Goal: Task Accomplishment & Management: Manage account settings

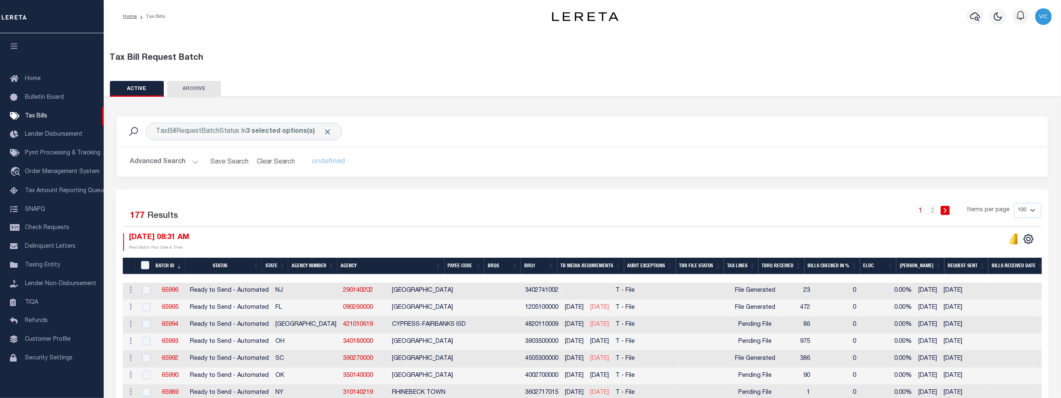
click at [315, 264] on th "Agency Number" at bounding box center [312, 266] width 49 height 17
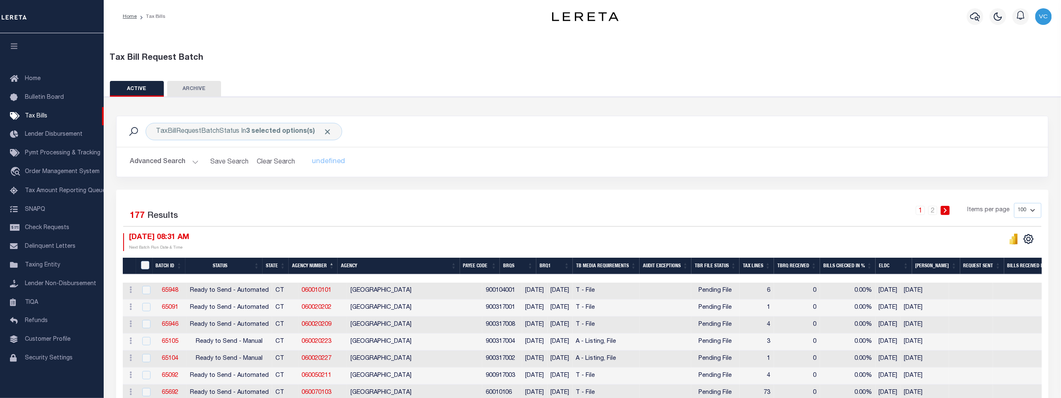
click at [311, 265] on th "Agency Number" at bounding box center [313, 266] width 49 height 17
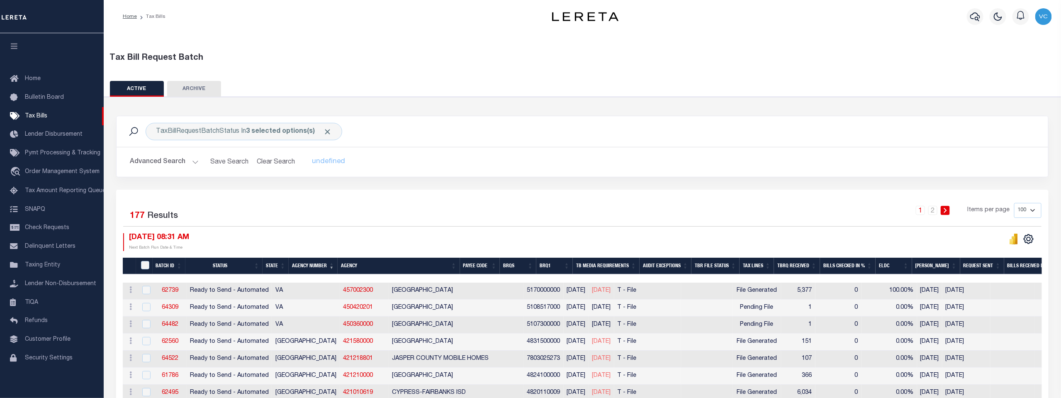
scroll to position [46, 0]
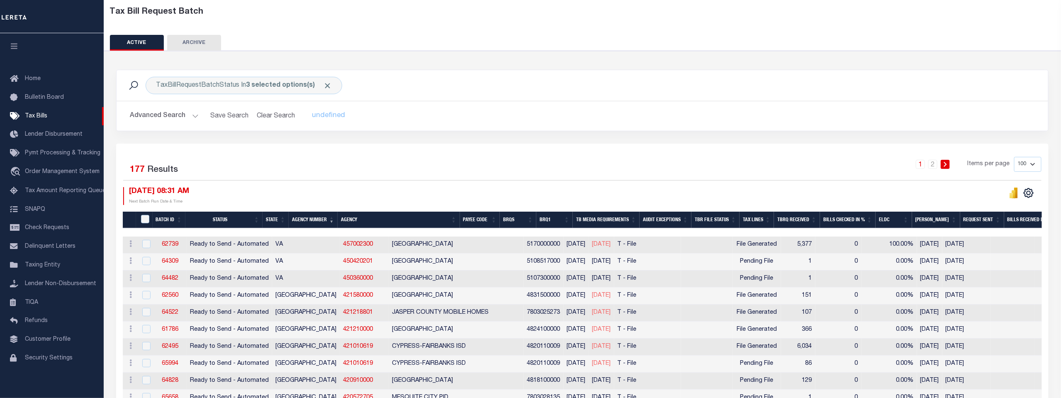
click at [313, 220] on th "Agency Number" at bounding box center [313, 220] width 49 height 17
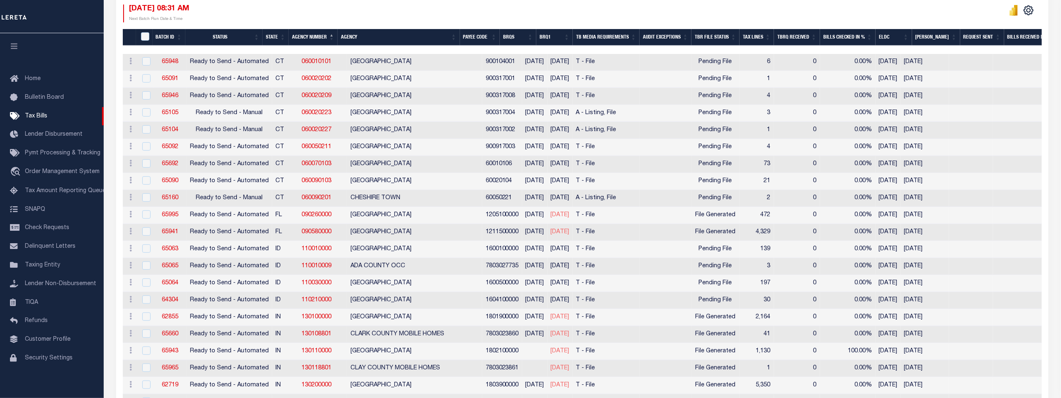
scroll to position [230, 0]
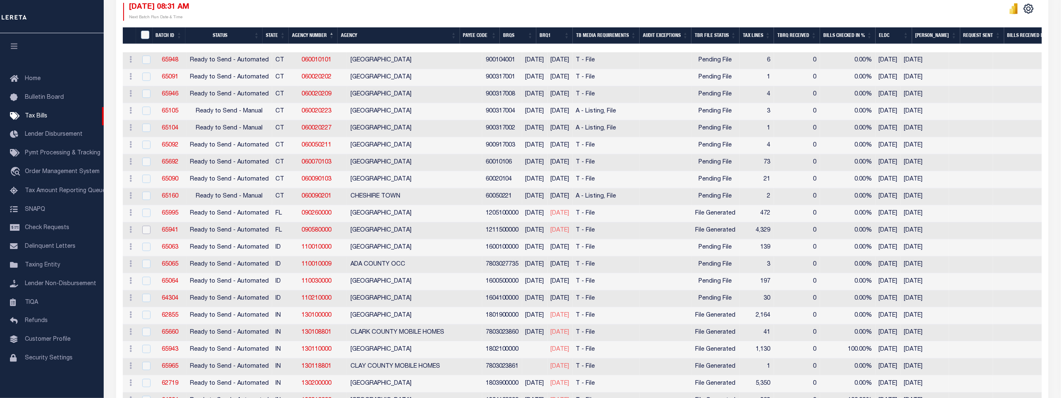
click at [144, 226] on input "checkbox" at bounding box center [146, 230] width 8 height 8
checkbox input "true"
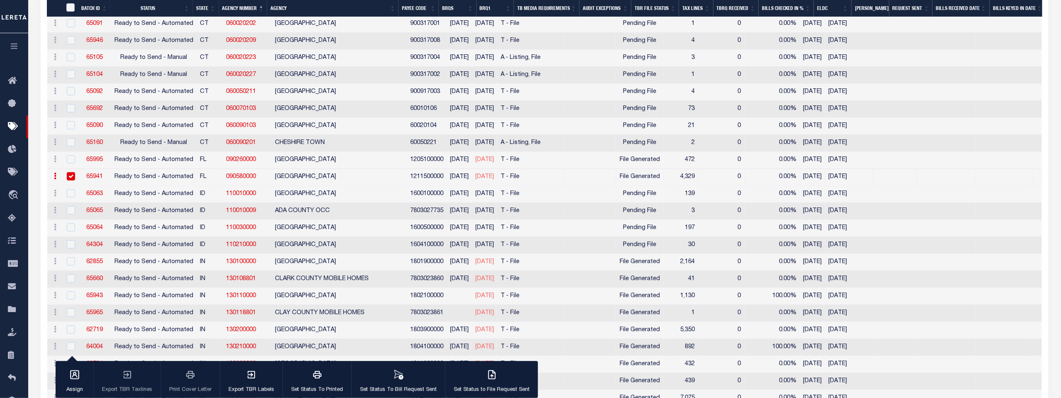
scroll to position [275, 0]
click at [72, 292] on input "checkbox" at bounding box center [71, 294] width 8 height 8
checkbox input "true"
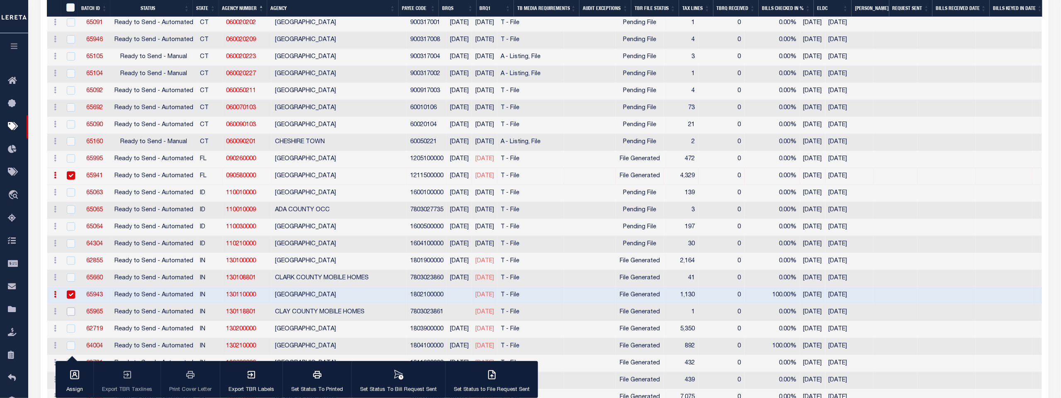
click at [70, 309] on input "checkbox" at bounding box center [71, 311] width 8 height 8
checkbox input "true"
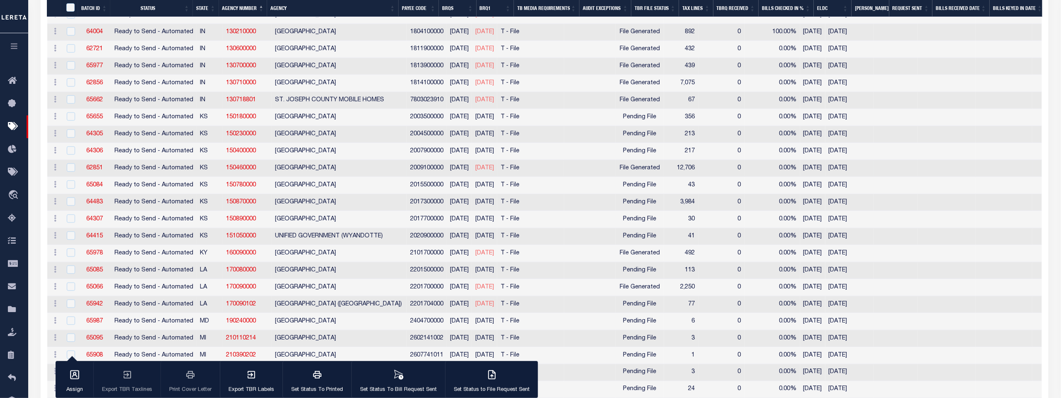
scroll to position [598, 0]
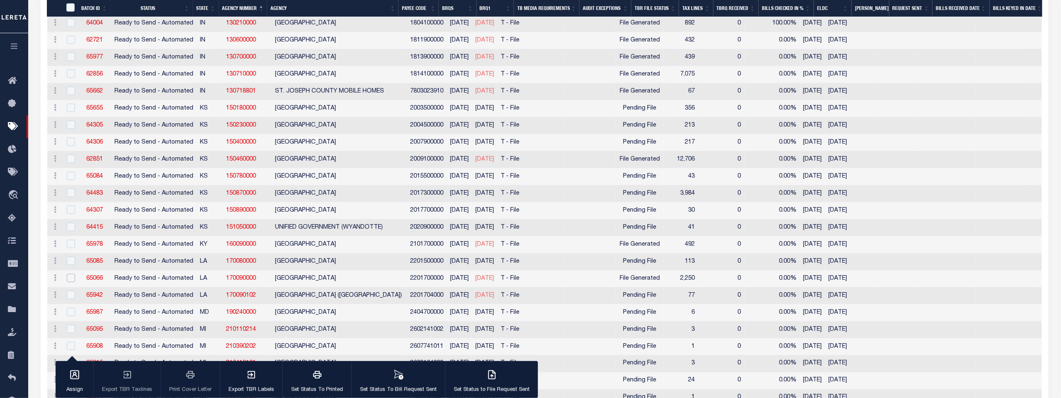
click at [68, 274] on input "checkbox" at bounding box center [71, 278] width 8 height 8
checkbox input "true"
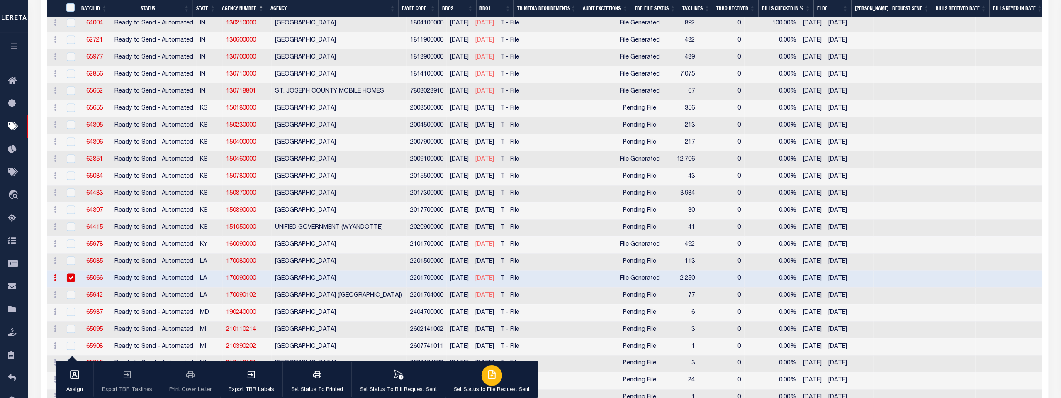
click at [487, 380] on div "button" at bounding box center [492, 375] width 21 height 21
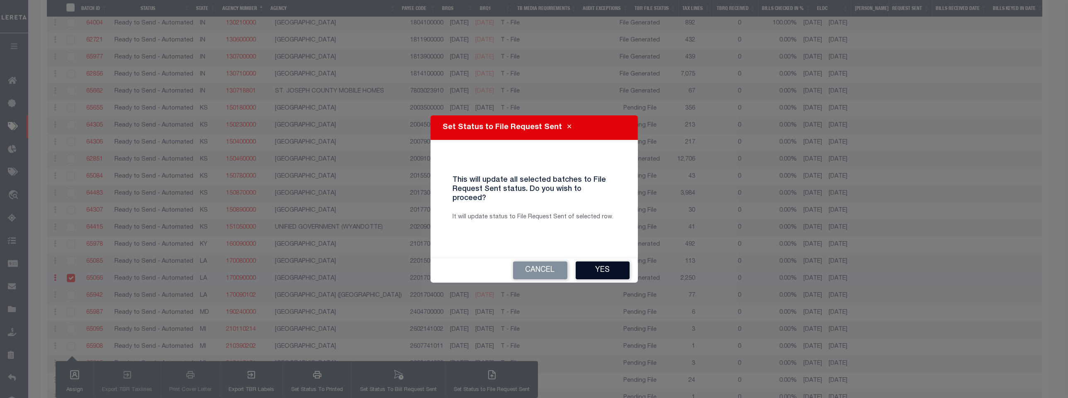
click at [601, 268] on button "Yes" at bounding box center [603, 270] width 54 height 18
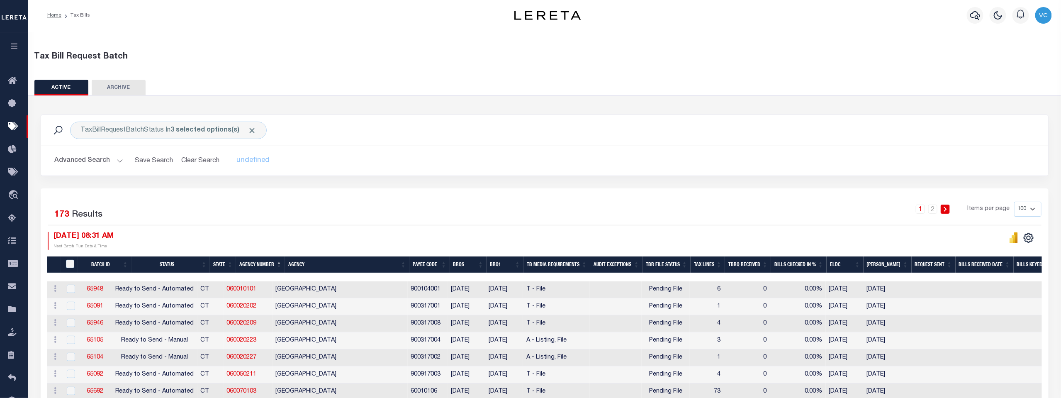
scroll to position [0, 0]
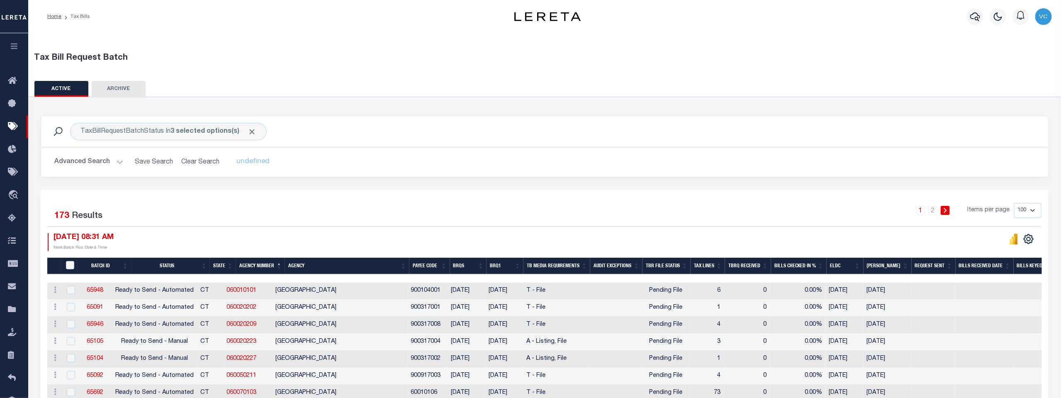
click at [1032, 210] on select "100 200 500 1000" at bounding box center [1027, 210] width 27 height 15
select select "200"
click at [1015, 203] on select "100 200 500 1000" at bounding box center [1027, 210] width 27 height 15
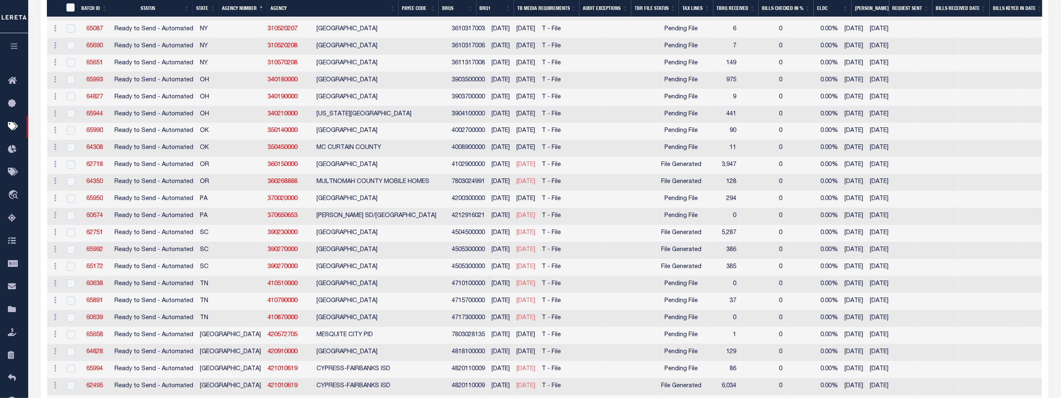
scroll to position [2846, 0]
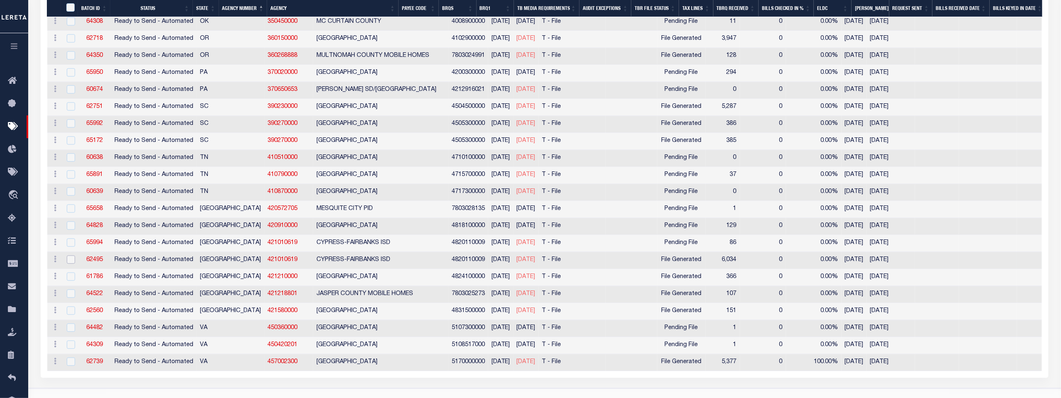
click at [71, 256] on input "checkbox" at bounding box center [71, 260] width 8 height 8
checkbox input "true"
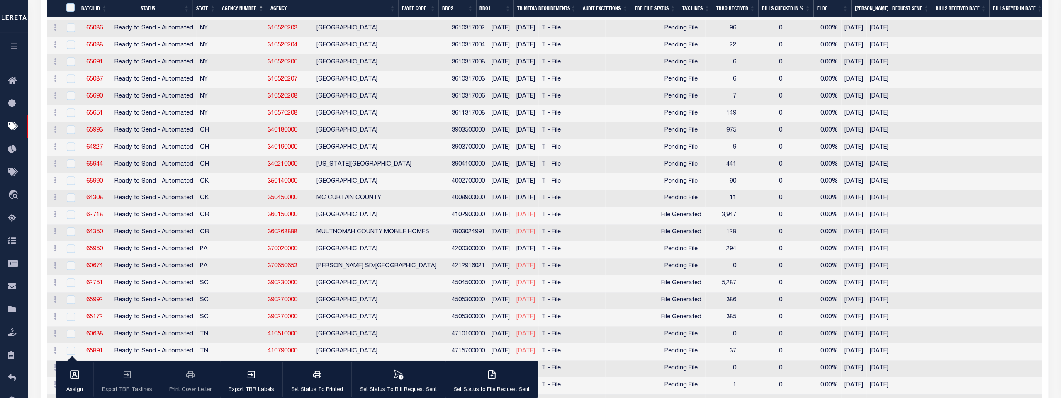
scroll to position [2643, 0]
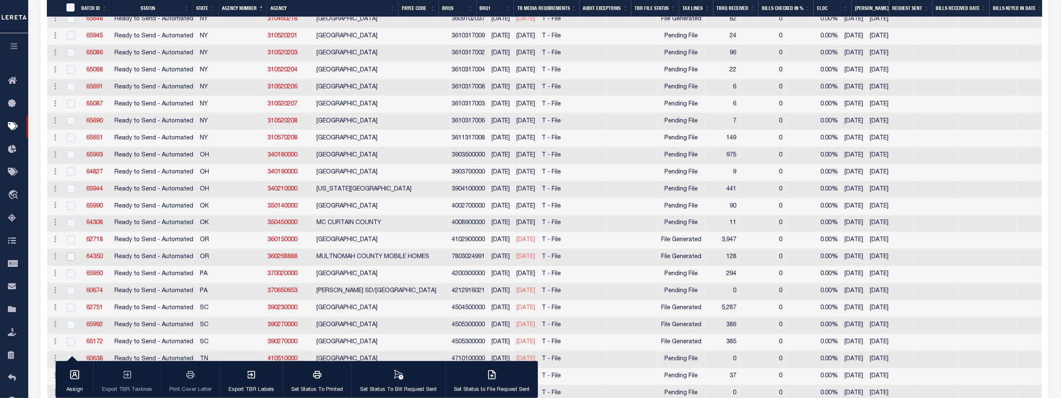
click at [68, 253] on input "checkbox" at bounding box center [71, 257] width 8 height 8
checkbox input "true"
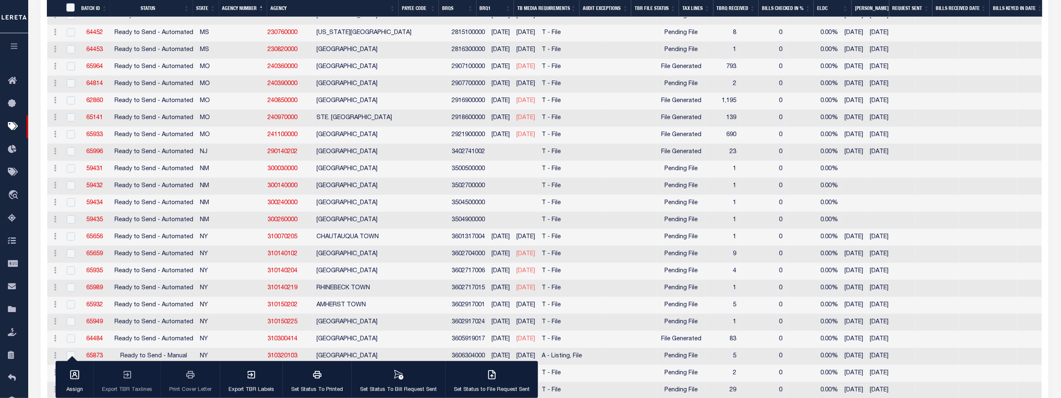
scroll to position [2136, 0]
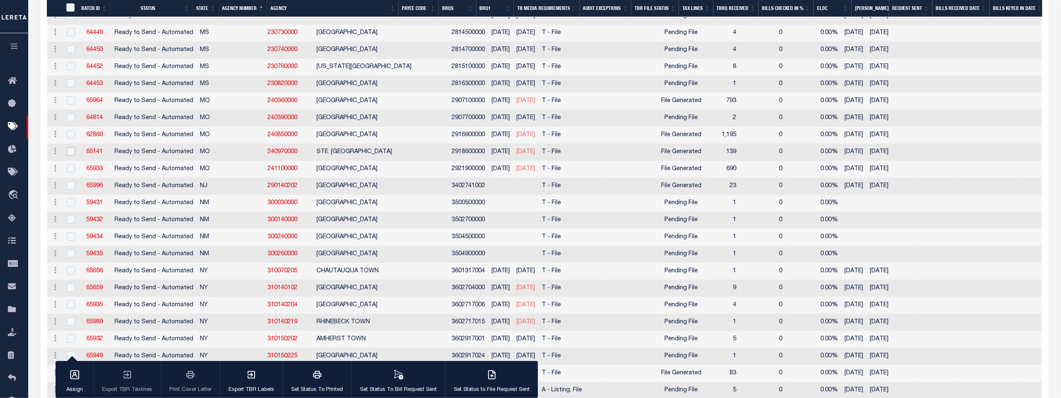
click at [71, 147] on input "checkbox" at bounding box center [71, 151] width 8 height 8
checkbox input "true"
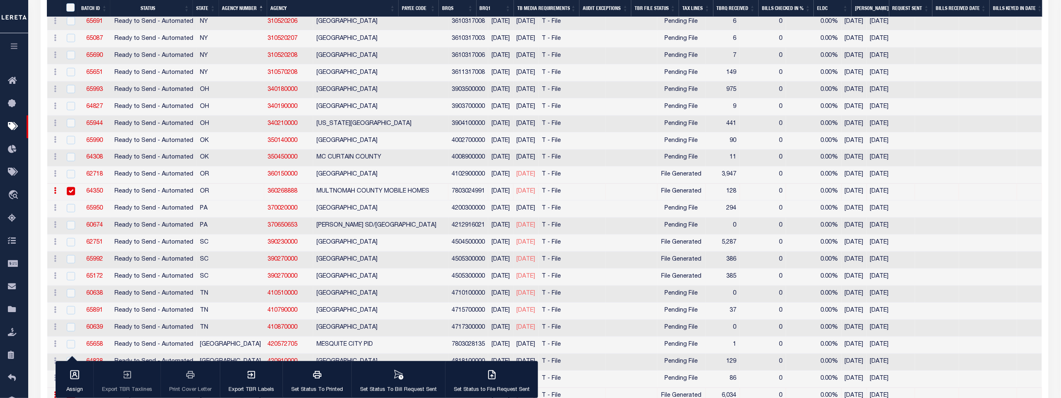
scroll to position [2735, 0]
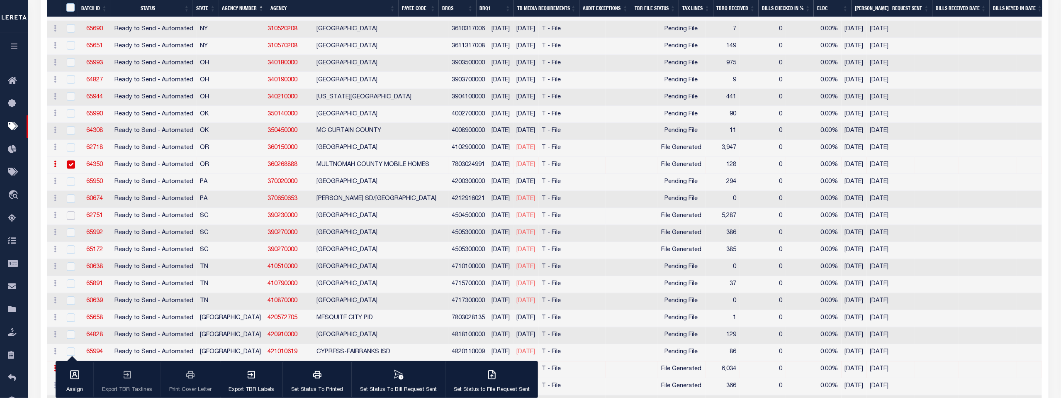
click at [69, 212] on input "checkbox" at bounding box center [71, 216] width 8 height 8
checkbox input "true"
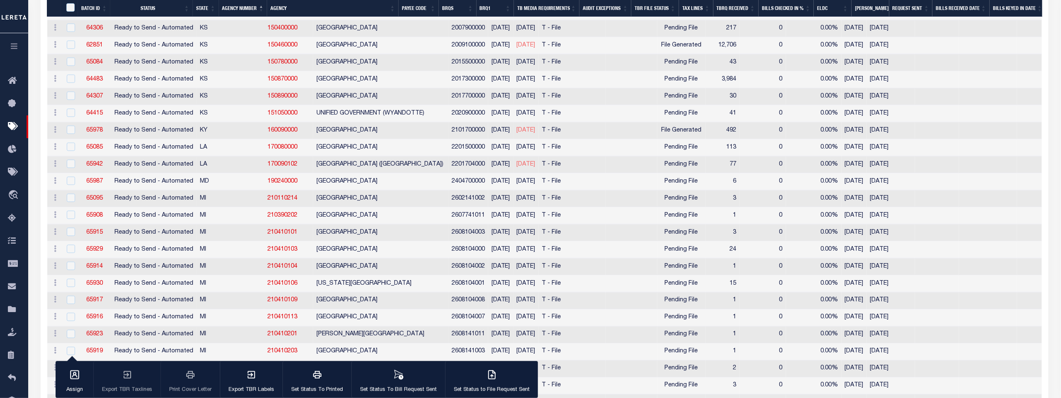
scroll to position [569, 0]
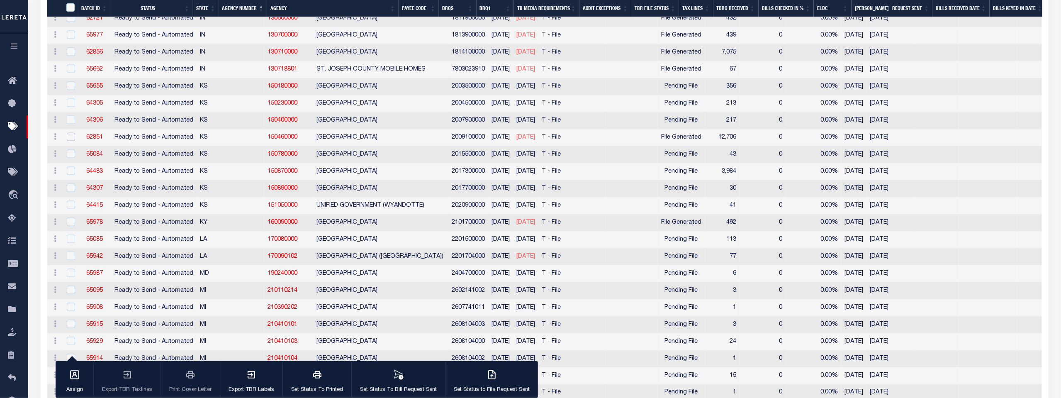
click at [69, 133] on input "checkbox" at bounding box center [71, 137] width 8 height 8
checkbox input "true"
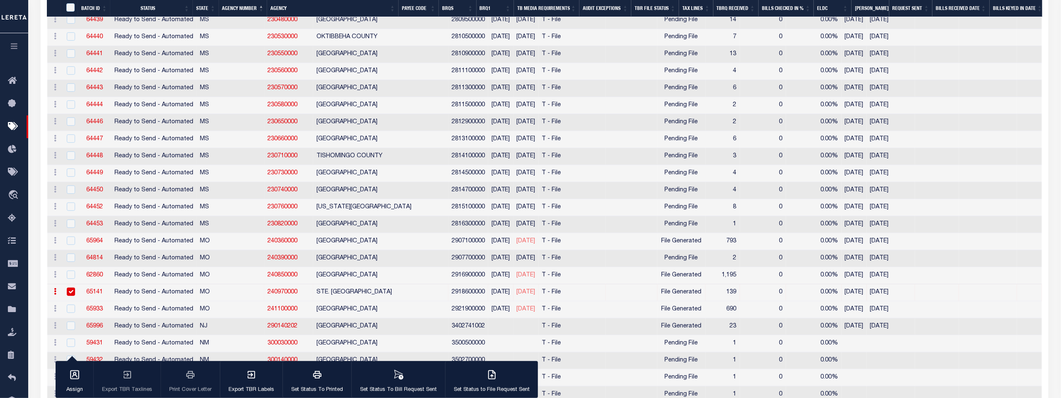
scroll to position [2044, 0]
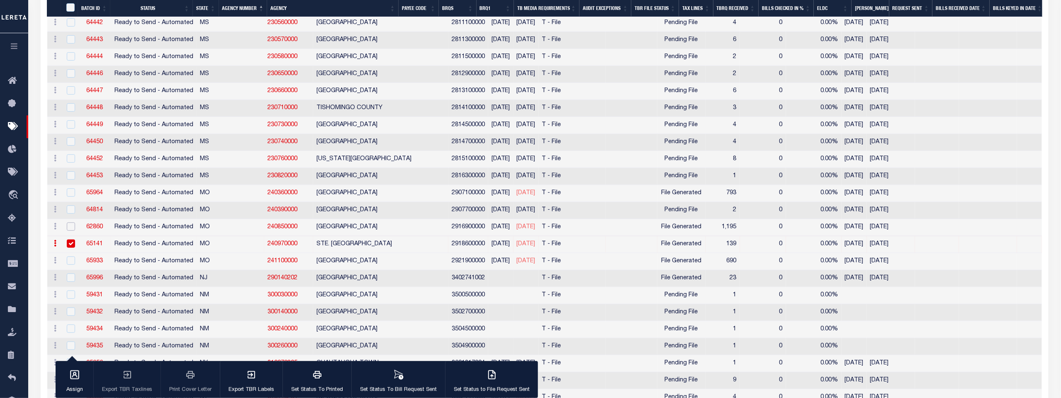
click at [71, 222] on input "checkbox" at bounding box center [71, 226] width 8 height 8
checkbox input "true"
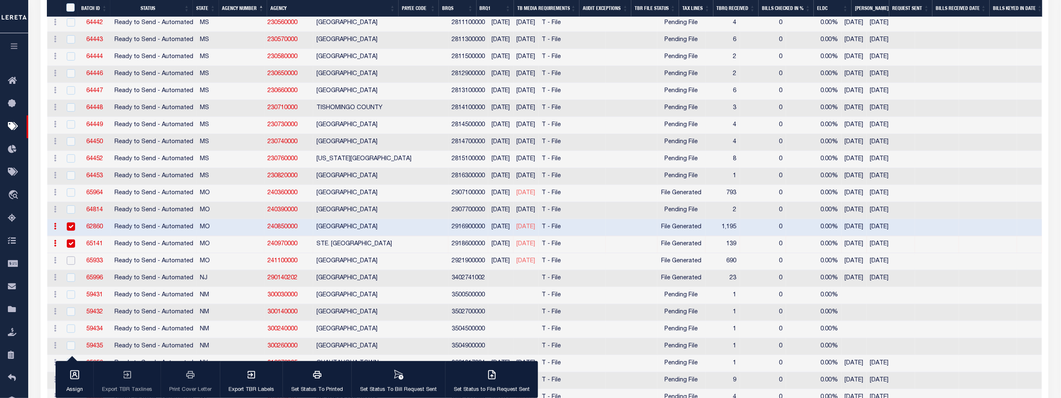
click at [68, 256] on input "checkbox" at bounding box center [71, 260] width 8 height 8
checkbox input "true"
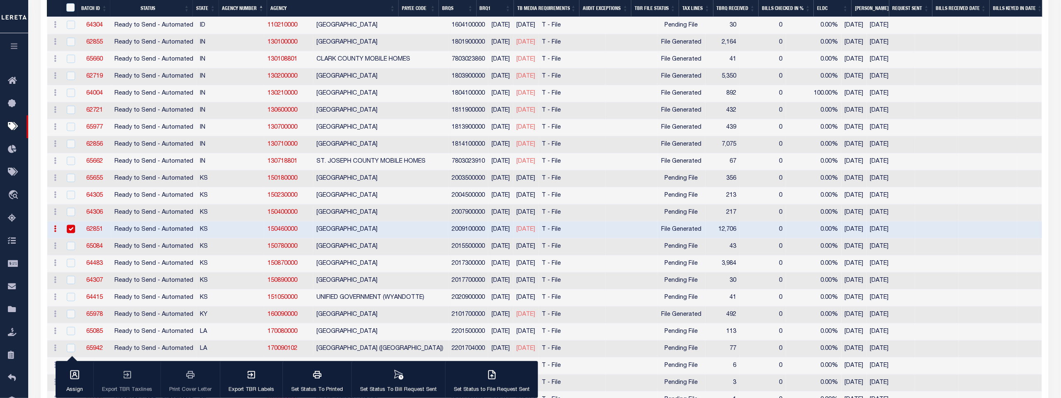
scroll to position [431, 0]
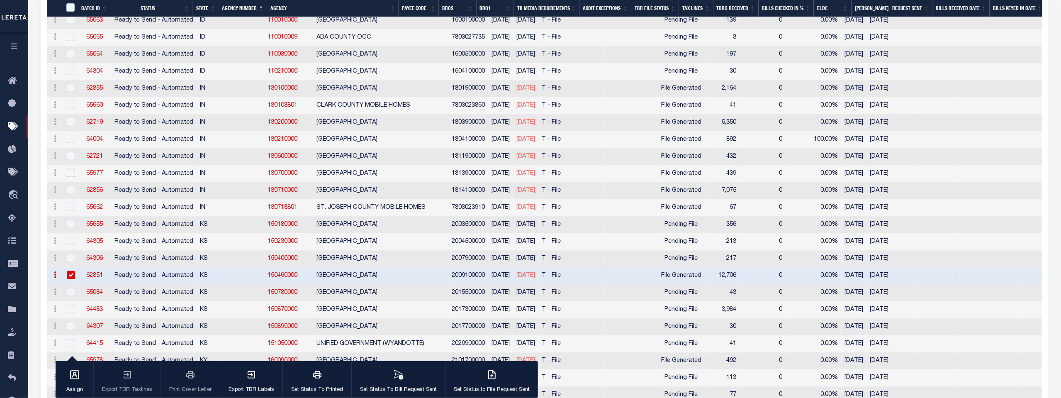
click at [70, 169] on input "checkbox" at bounding box center [71, 173] width 8 height 8
checkbox input "true"
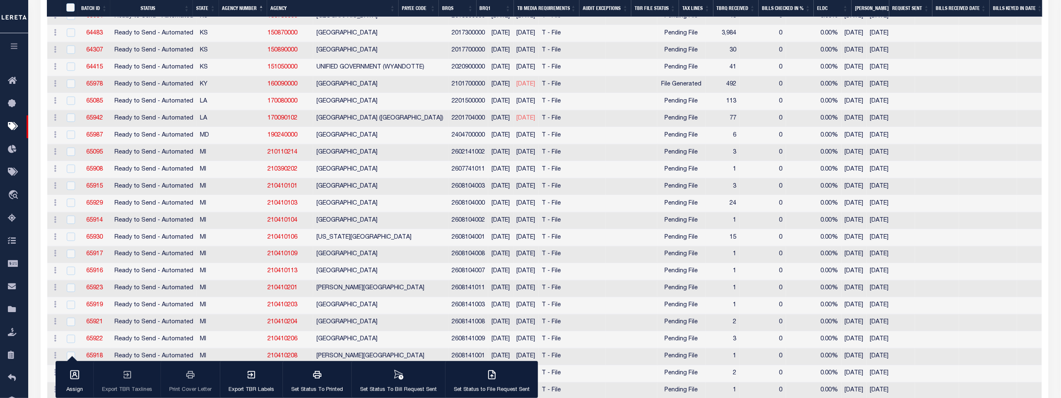
scroll to position [661, 0]
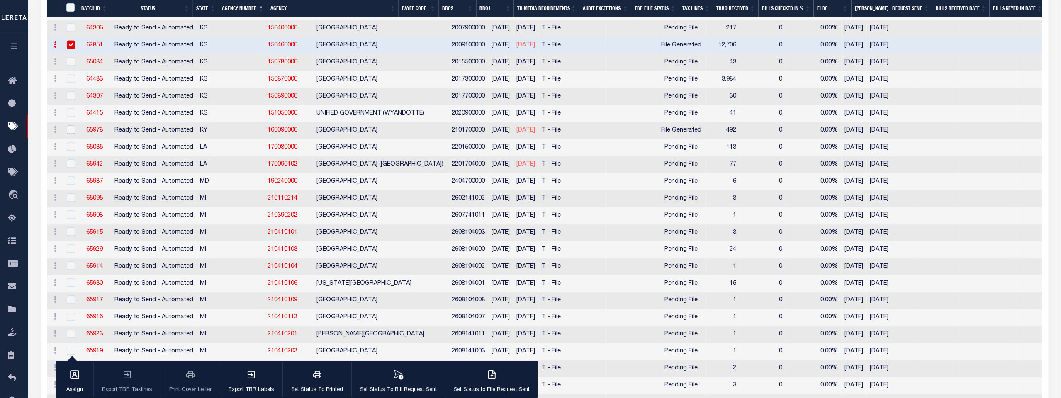
click at [71, 126] on input "checkbox" at bounding box center [71, 130] width 8 height 8
checkbox input "true"
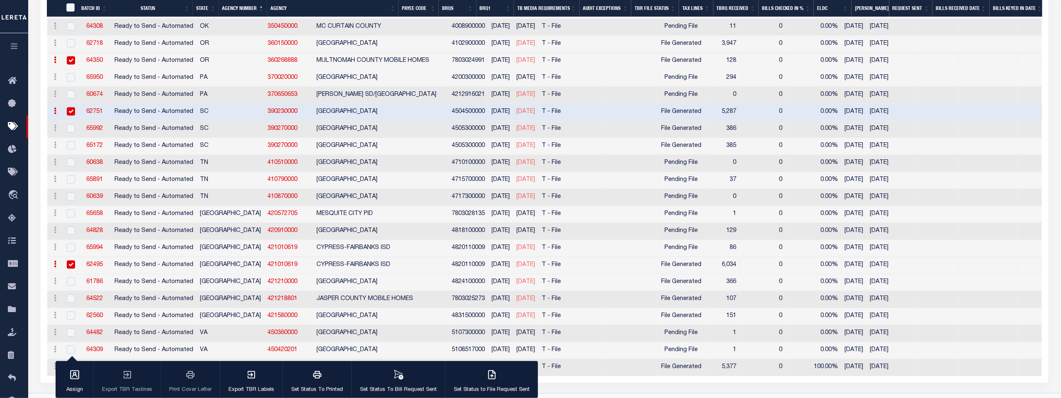
scroll to position [2844, 0]
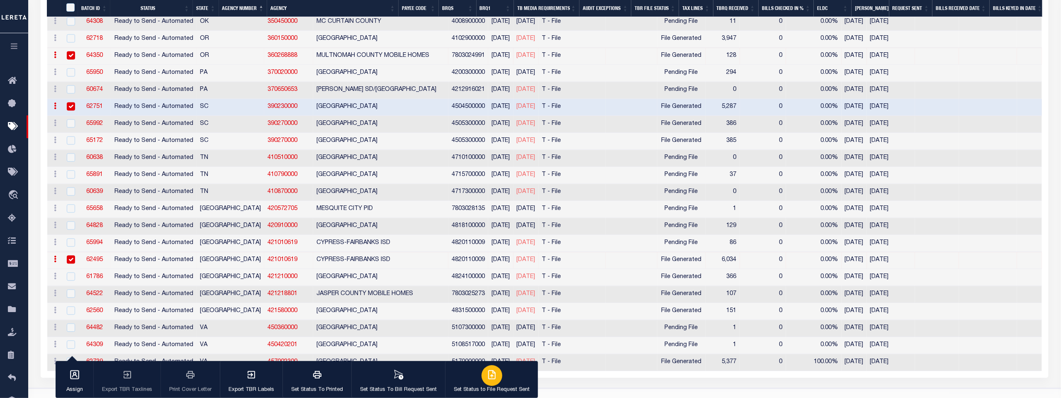
click at [489, 373] on icon "button" at bounding box center [492, 374] width 7 height 8
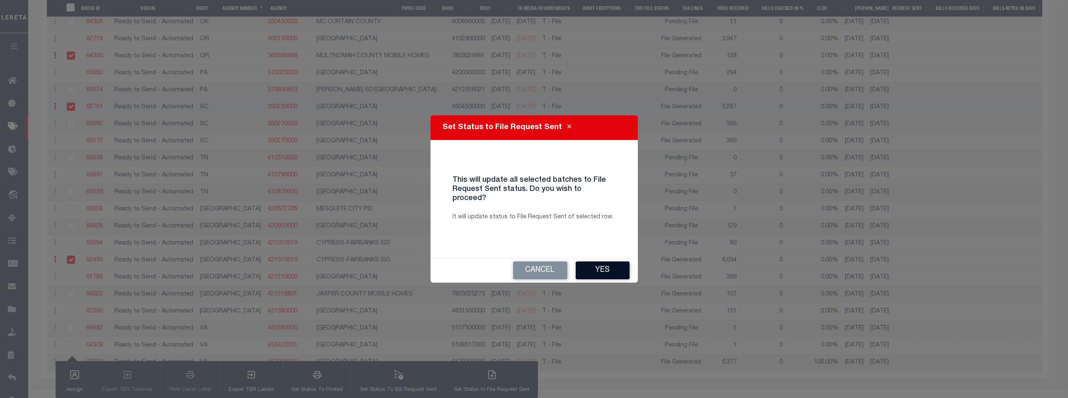
click at [602, 266] on button "Yes" at bounding box center [603, 270] width 54 height 18
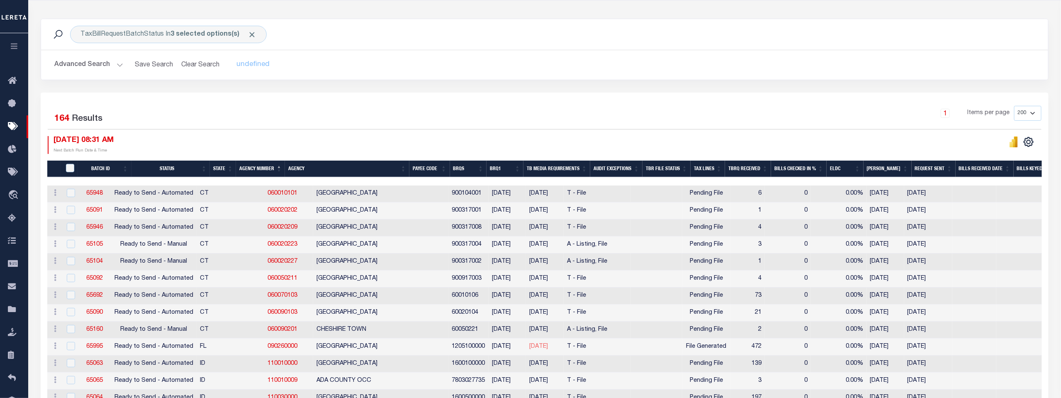
scroll to position [95, 0]
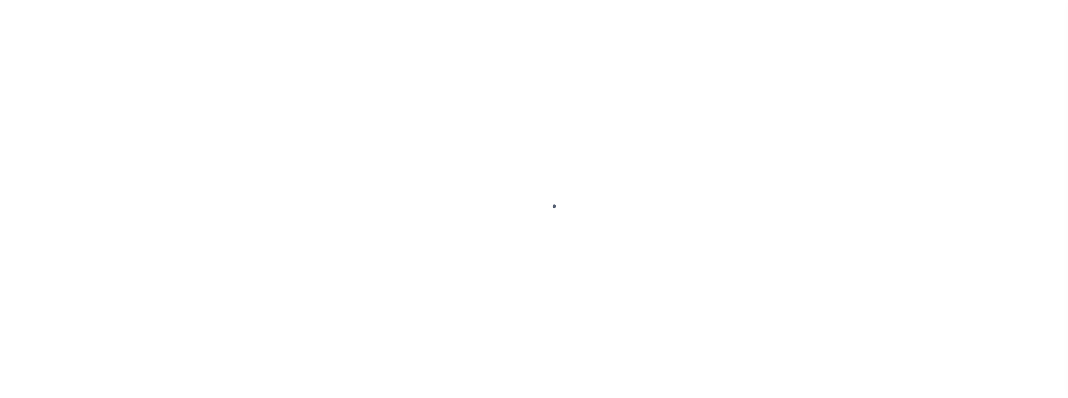
select select "200"
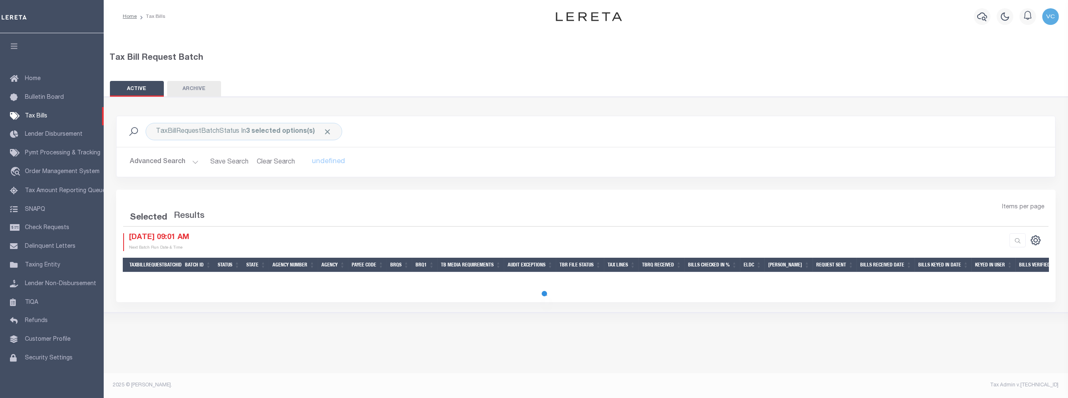
select select "200"
